Goal: Transaction & Acquisition: Purchase product/service

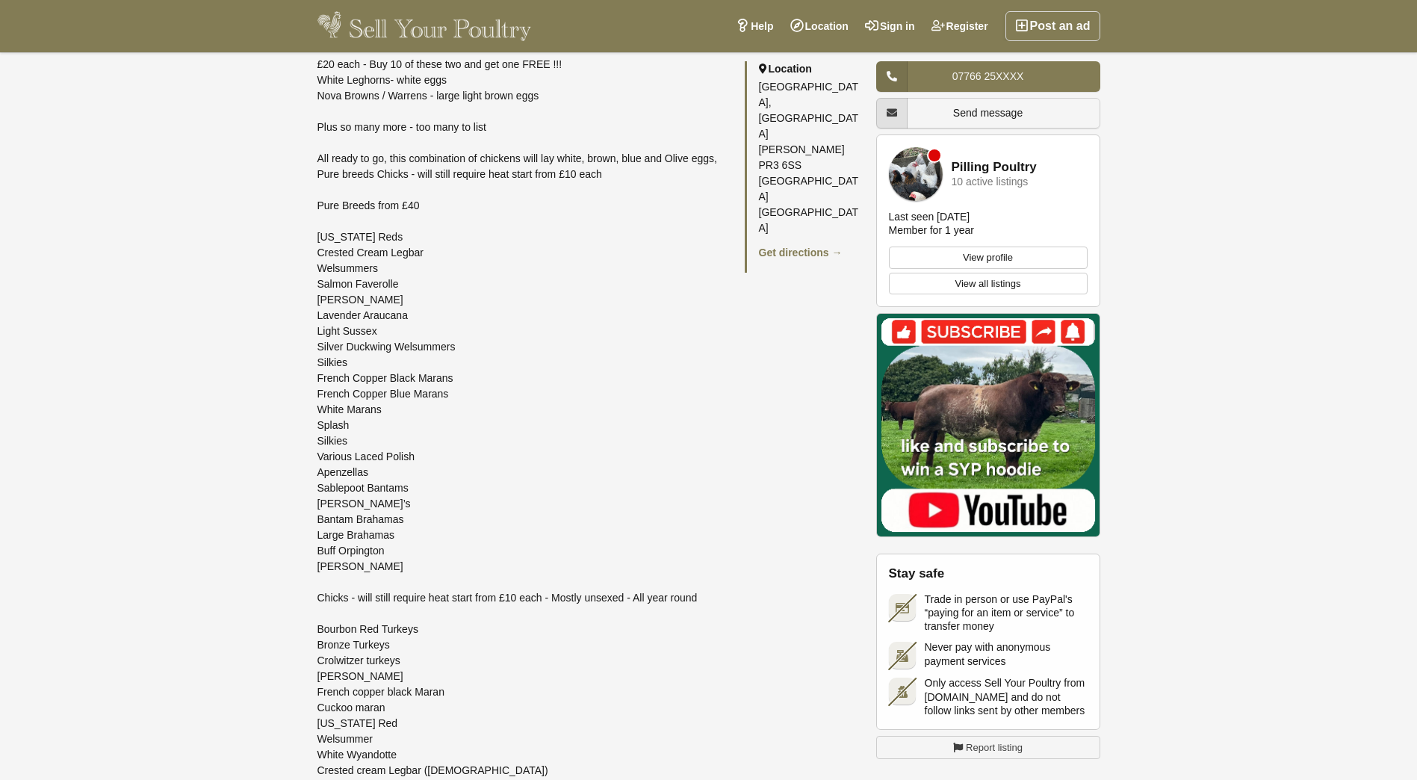
scroll to position [1273, 0]
click at [458, 453] on div "Pure breed Marans - Dark Brown egg layer ❤️ French Copper Black Marans ❤️ Frenc…" at bounding box center [523, 395] width 412 height 1772
click at [332, 550] on div "Pure breed Marans - Dark Brown egg layer ❤️ French Copper Black Marans ❤️ Frenc…" at bounding box center [523, 395] width 412 height 1772
click at [317, 552] on div "Pure breed Marans - Dark Brown egg layer ❤️ French Copper Black Marans ❤️ Frenc…" at bounding box center [523, 395] width 412 height 1772
drag, startPoint x: 317, startPoint y: 552, endPoint x: 397, endPoint y: 550, distance: 79.9
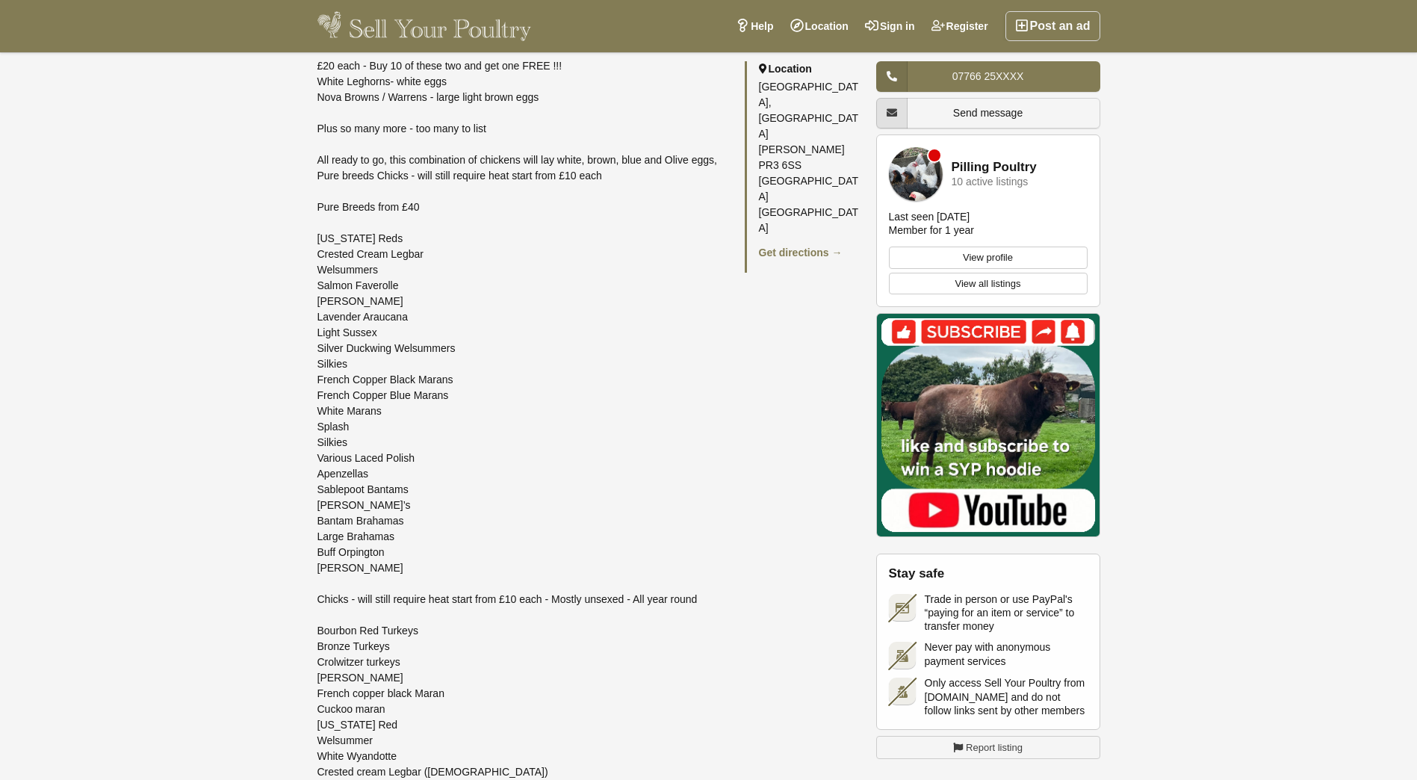
click at [397, 550] on div "Pure breed Marans - Dark Brown egg layer ❤️ French Copper Black Marans ❤️ Frenc…" at bounding box center [523, 395] width 412 height 1772
drag, startPoint x: 397, startPoint y: 550, endPoint x: 374, endPoint y: 550, distance: 22.4
copy div "Buff Orpington"
click at [326, 535] on div "Pure breed Marans - Dark Brown egg layer ❤️ French Copper Black Marans ❤️ Frenc…" at bounding box center [523, 395] width 412 height 1772
click at [317, 555] on div "Pure breed Marans - Dark Brown egg layer ❤️ French Copper Black Marans ❤️ Frenc…" at bounding box center [523, 395] width 412 height 1772
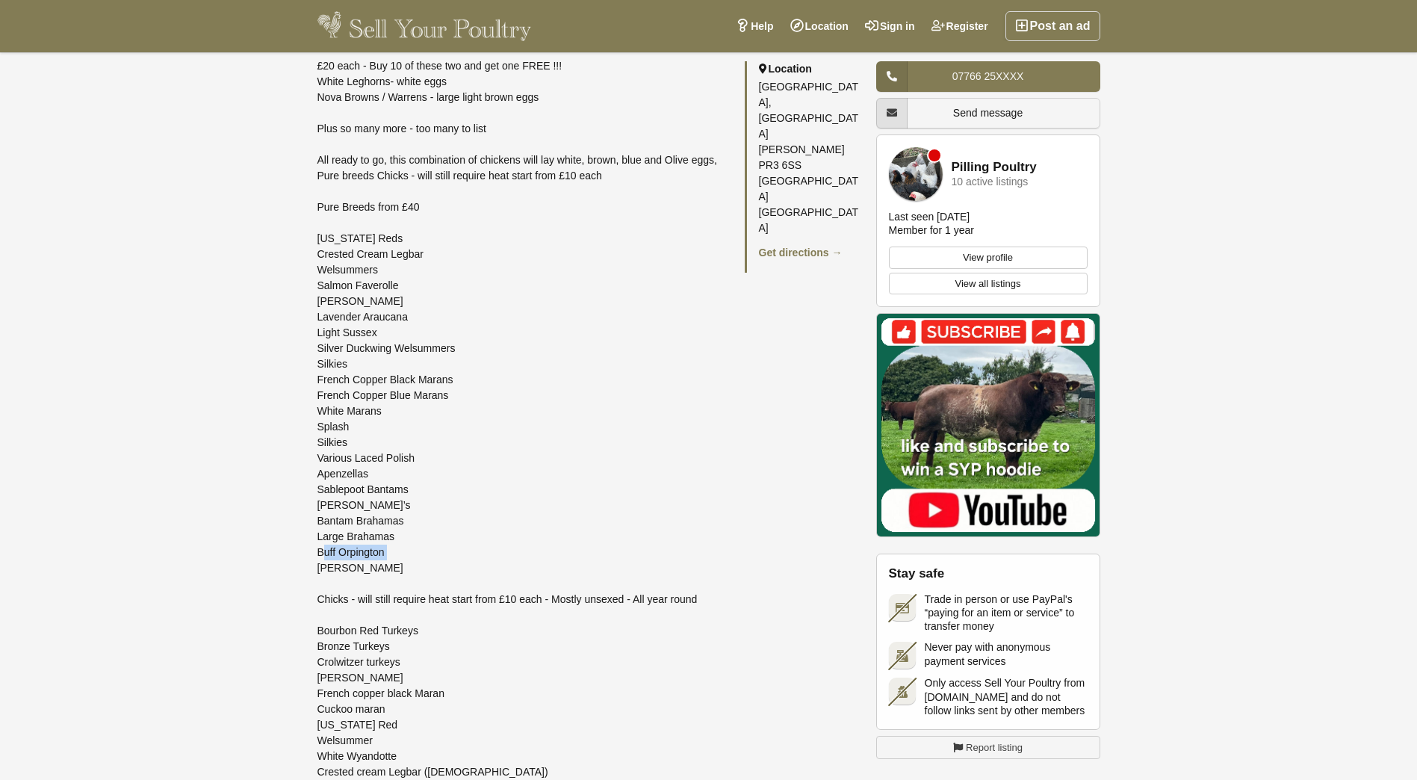
drag, startPoint x: 317, startPoint y: 555, endPoint x: 384, endPoint y: 550, distance: 66.7
click at [384, 550] on div "Pure breed Marans - Dark Brown egg layer ❤️ French Copper Black Marans ❤️ Frenc…" at bounding box center [523, 395] width 412 height 1772
copy div "Buff Orpington"
